Goal: Task Accomplishment & Management: Complete application form

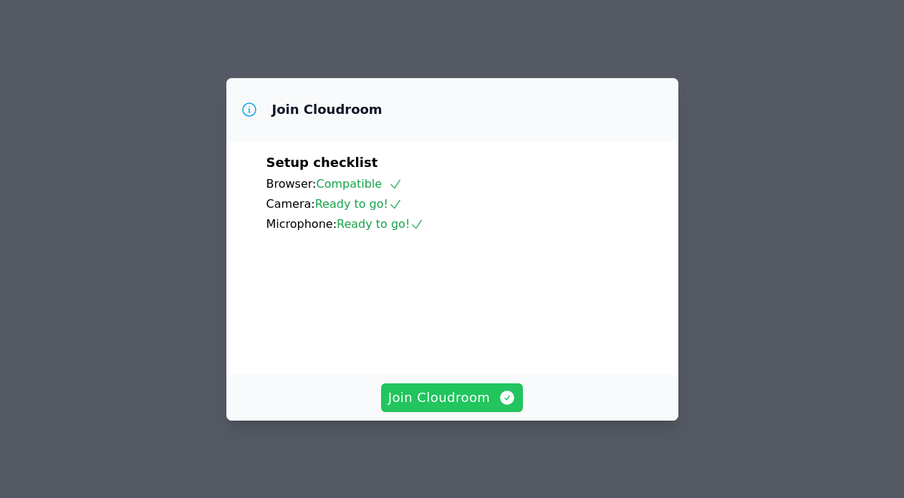
click at [467, 393] on span "Join Cloudroom" at bounding box center [452, 398] width 128 height 20
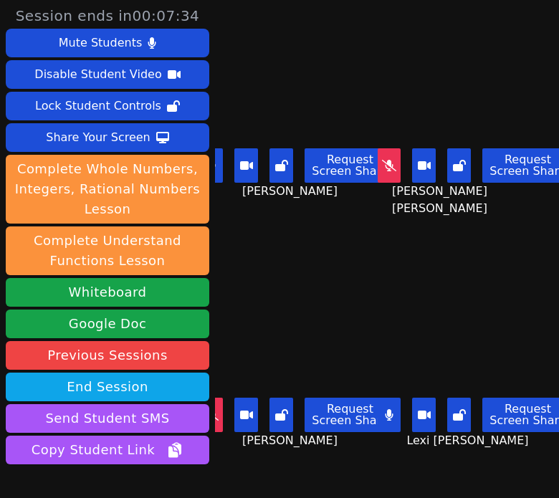
scroll to position [90, 0]
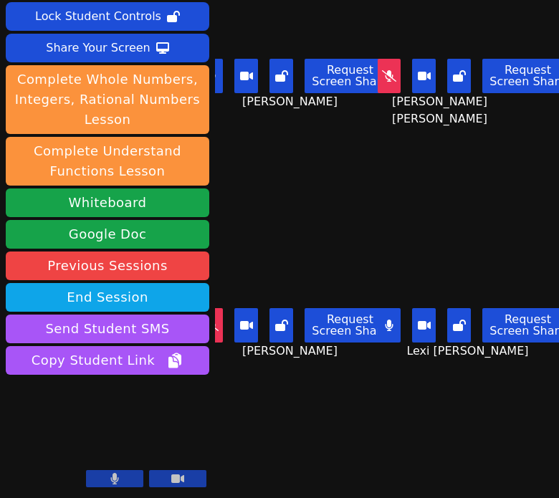
click at [446, 215] on video at bounding box center [475, 255] width 166 height 94
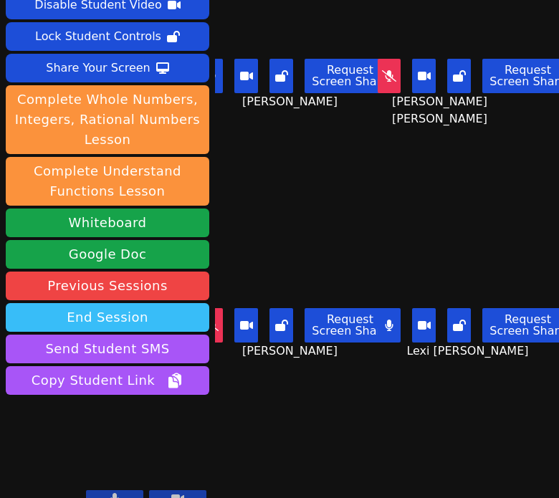
click at [120, 303] on button "End Session" at bounding box center [107, 317] width 203 height 29
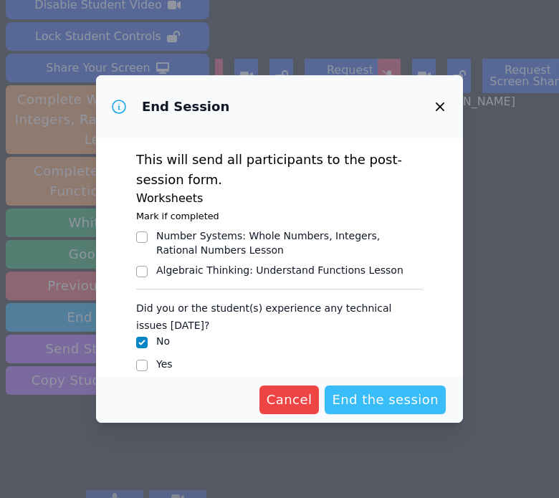
click at [356, 392] on span "End the session" at bounding box center [385, 400] width 107 height 20
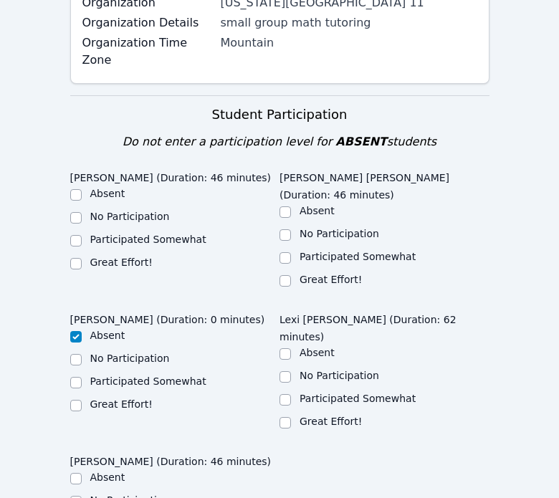
scroll to position [711, 0]
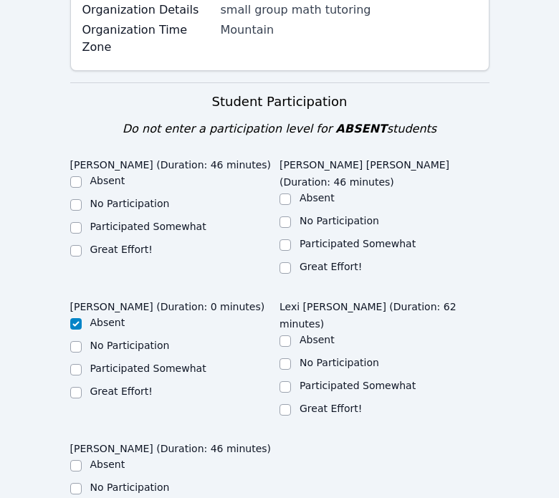
click at [125, 244] on label "Great Effort!" at bounding box center [121, 249] width 62 height 11
click at [82, 245] on input "Great Effort!" at bounding box center [75, 250] width 11 height 11
checkbox input "true"
click at [338, 261] on label "Great Effort!" at bounding box center [330, 266] width 62 height 11
click at [291, 262] on input "Great Effort!" at bounding box center [284, 267] width 11 height 11
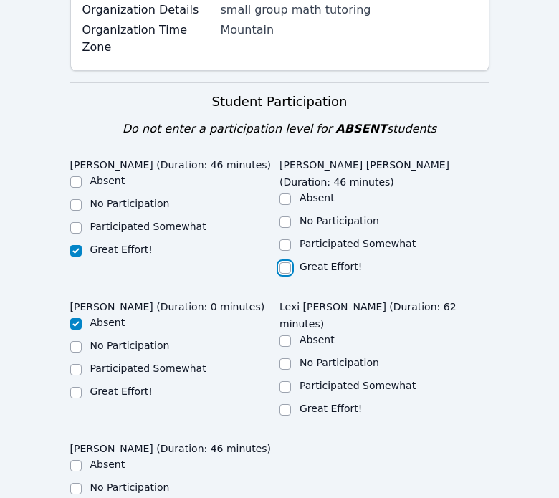
checkbox input "true"
click at [311, 403] on label "Great Effort!" at bounding box center [330, 408] width 62 height 11
click at [291, 404] on input "Great Effort!" at bounding box center [284, 409] width 11 height 11
checkbox input "true"
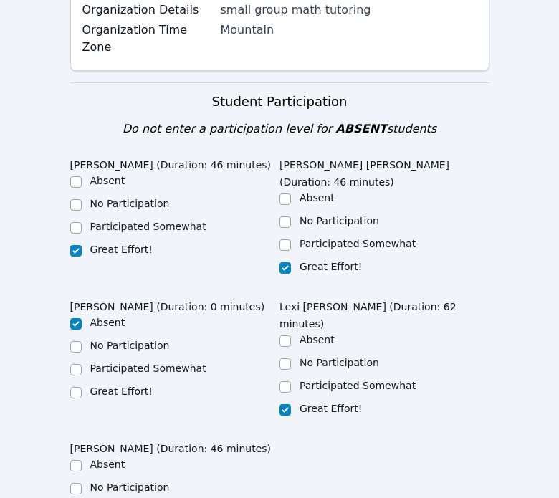
checkbox input "true"
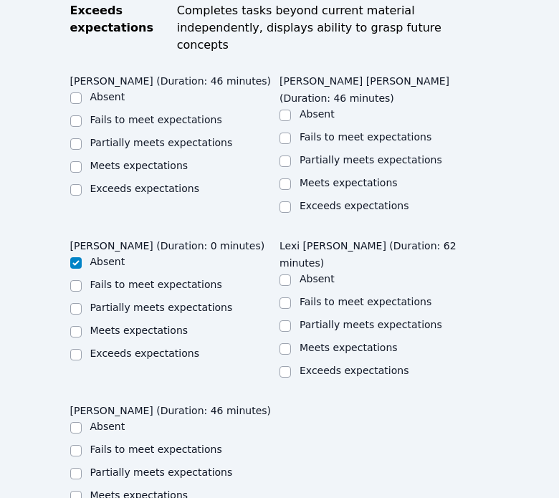
scroll to position [1365, 0]
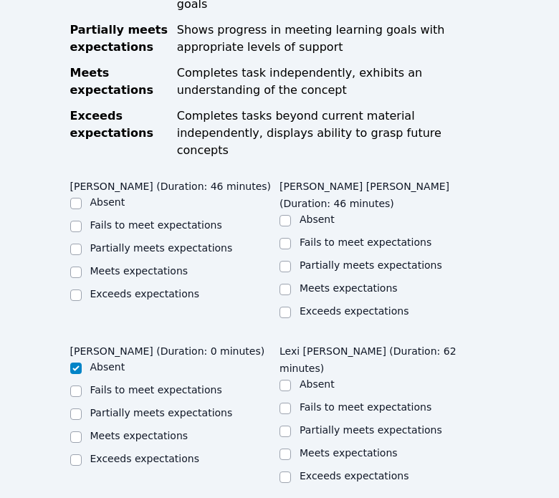
click at [118, 265] on label "Meets expectations" at bounding box center [139, 270] width 98 height 11
click at [82, 266] on input "Meets expectations" at bounding box center [75, 271] width 11 height 11
checkbox input "true"
click at [289, 281] on div at bounding box center [284, 289] width 11 height 17
click at [287, 284] on input "Meets expectations" at bounding box center [284, 289] width 11 height 11
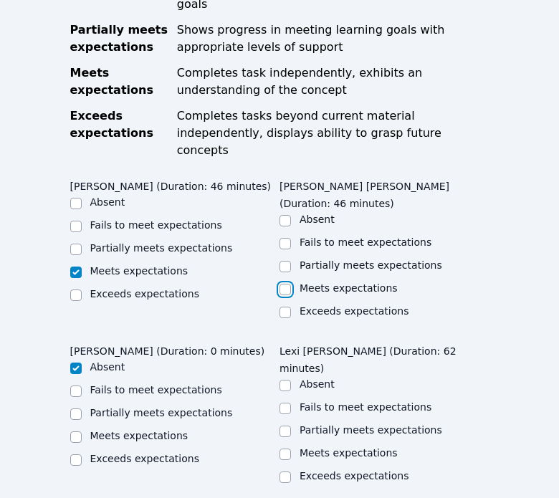
checkbox input "true"
click at [306, 447] on label "Meets expectations" at bounding box center [348, 452] width 98 height 11
click at [291, 448] on input "Meets expectations" at bounding box center [284, 453] width 11 height 11
checkbox input "true"
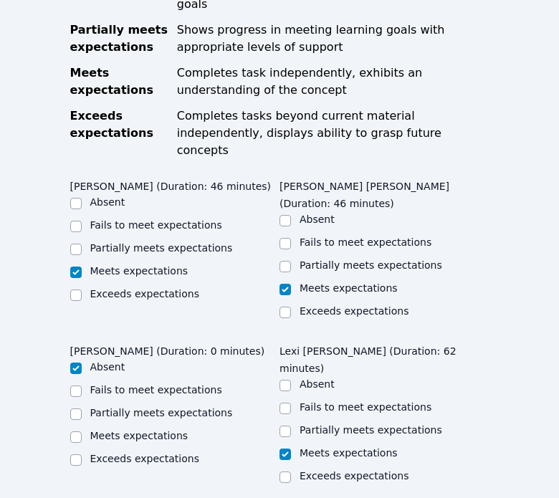
checkbox input "true"
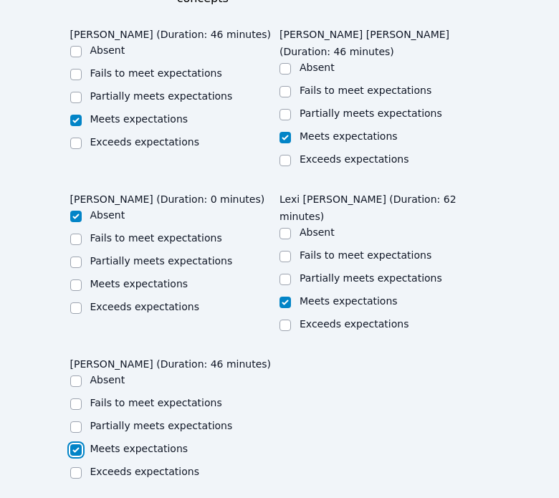
scroll to position [1835, 0]
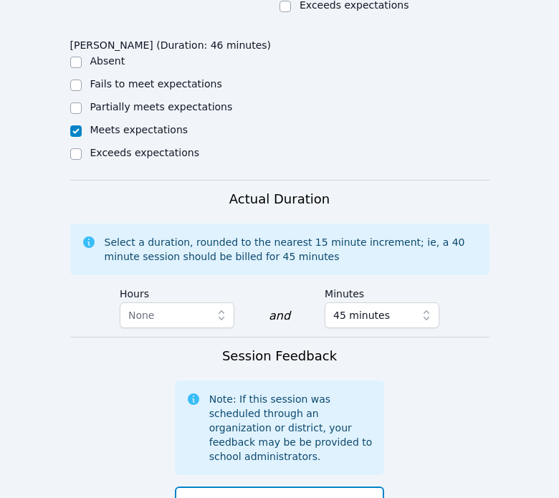
drag, startPoint x: 341, startPoint y: 368, endPoint x: 317, endPoint y: 327, distance: 46.9
drag, startPoint x: 261, startPoint y: 330, endPoint x: 421, endPoint y: 333, distance: 159.1
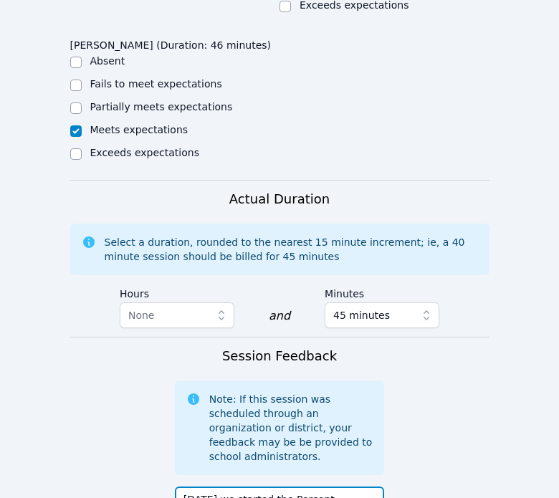
scroll to position [10, 0]
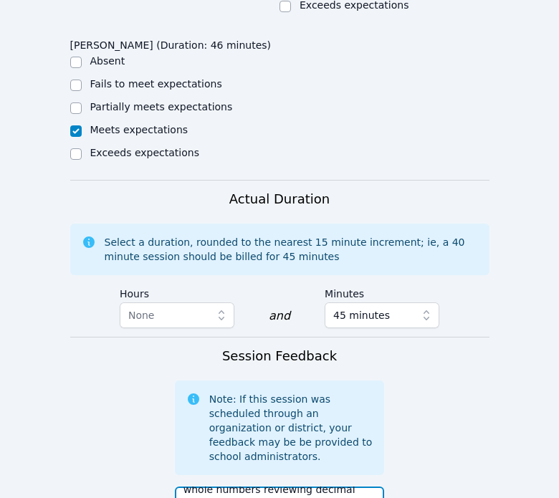
drag, startPoint x: 285, startPoint y: 324, endPoint x: 211, endPoint y: 342, distance: 76.8
type textarea "[DATE] we started the Percent Change lesson. We needed some scaffolding so we s…"
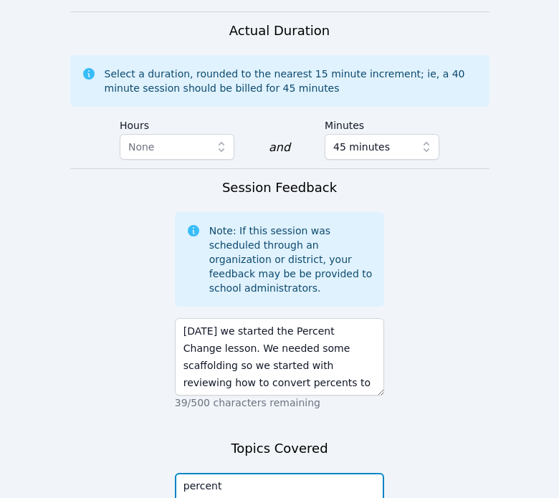
scroll to position [2007, 0]
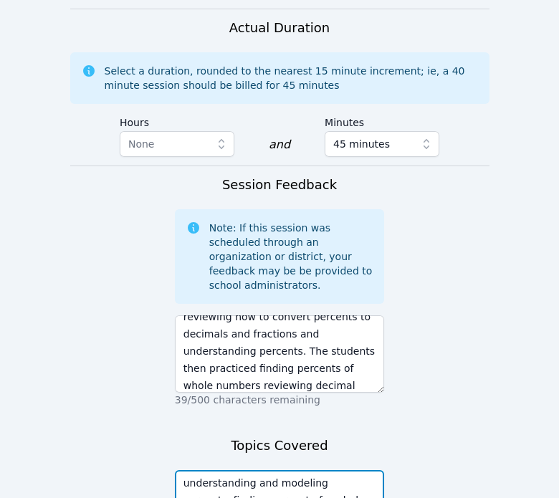
scroll to position [59, 0]
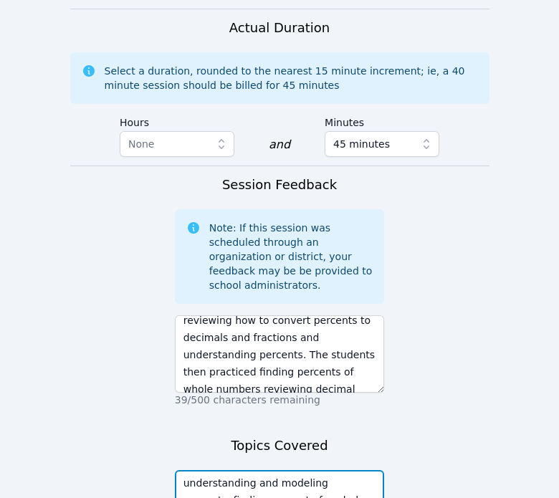
type textarea "understanding and modeling percents, finding percent of a whole number, review …"
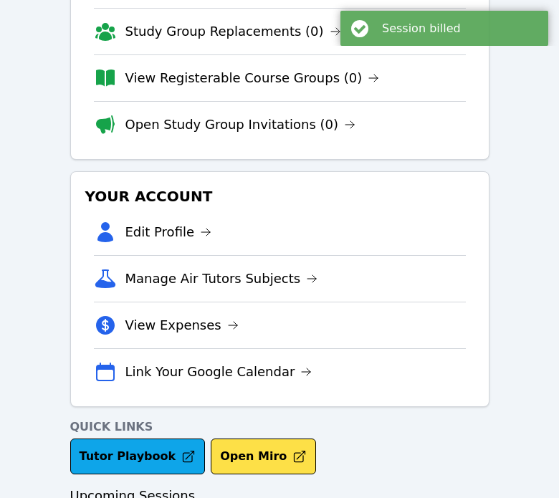
scroll to position [211, 0]
